Goal: Find specific page/section: Find specific page/section

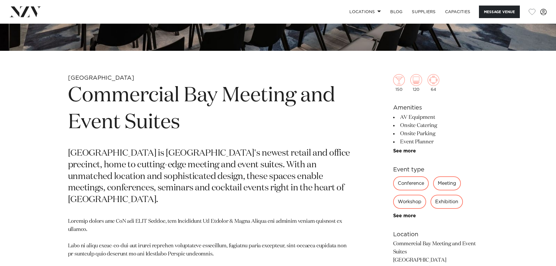
scroll to position [263, 0]
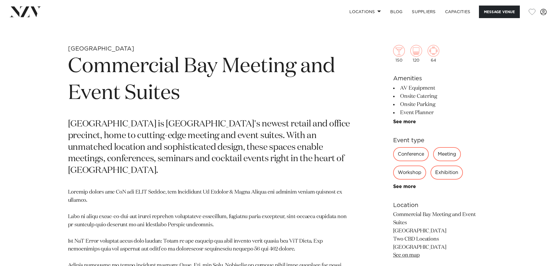
click at [446, 154] on div "Meeting" at bounding box center [447, 154] width 28 height 14
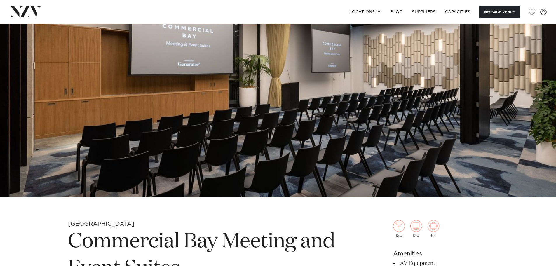
scroll to position [0, 0]
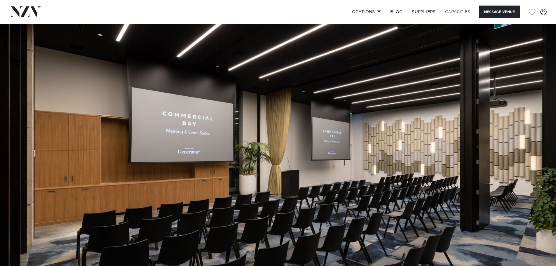
click at [456, 11] on link "Capacities" at bounding box center [457, 12] width 35 height 13
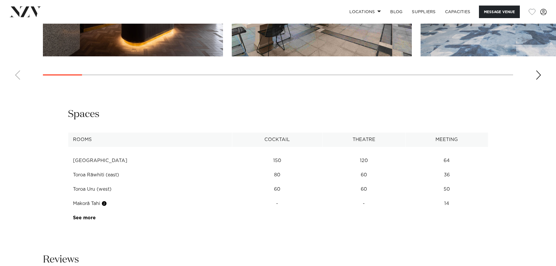
scroll to position [846, 0]
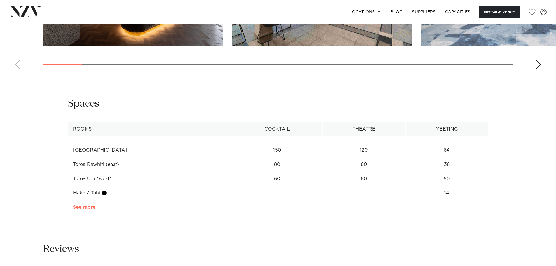
click at [85, 205] on link "See more" at bounding box center [96, 207] width 46 height 5
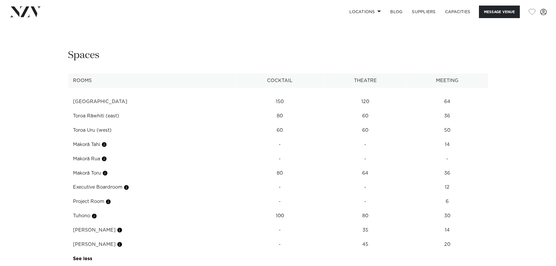
scroll to position [905, 0]
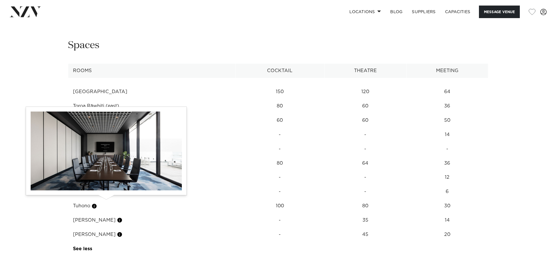
click at [117, 217] on button "button" at bounding box center [120, 220] width 6 height 6
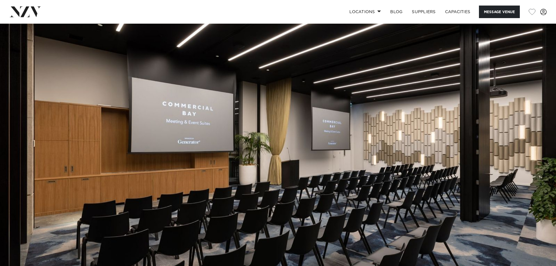
scroll to position [0, 0]
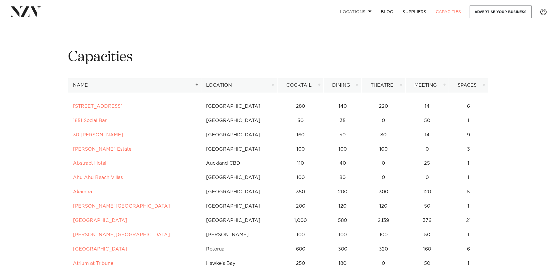
click at [368, 13] on link "Locations" at bounding box center [355, 12] width 41 height 13
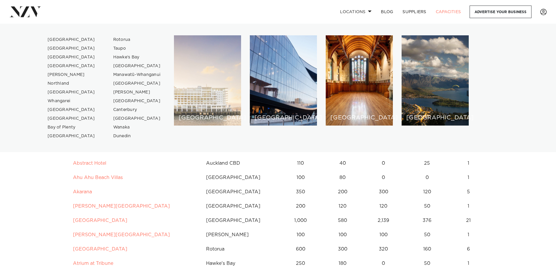
click at [205, 98] on div "[GEOGRAPHIC_DATA]" at bounding box center [207, 80] width 67 height 90
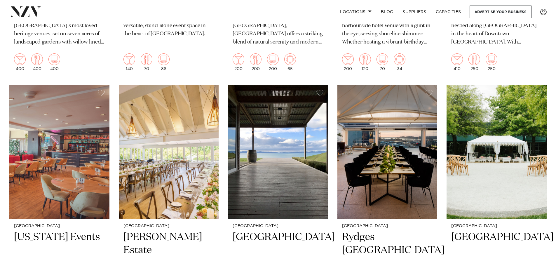
scroll to position [409, 0]
